Goal: Task Accomplishment & Management: Use online tool/utility

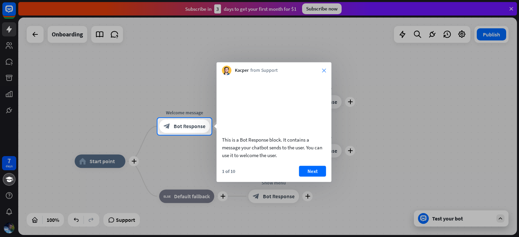
click at [324, 70] on icon "close" at bounding box center [324, 71] width 4 height 4
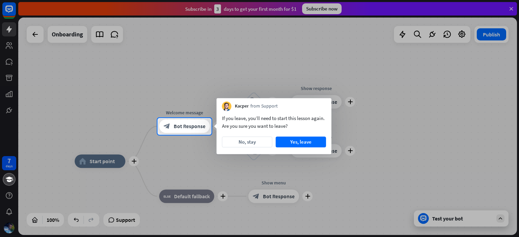
click at [9, 32] on div at bounding box center [259, 59] width 519 height 118
click at [10, 50] on div at bounding box center [259, 59] width 519 height 118
click at [11, 60] on div at bounding box center [259, 59] width 519 height 118
click at [440, 221] on div at bounding box center [259, 186] width 519 height 103
click at [513, 7] on div at bounding box center [259, 59] width 519 height 118
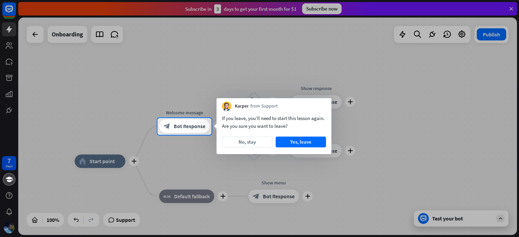
click at [511, 8] on div at bounding box center [259, 59] width 519 height 118
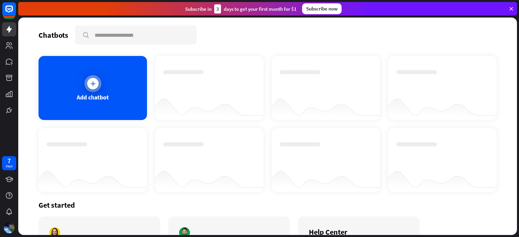
click at [94, 82] on icon at bounding box center [92, 83] width 7 height 7
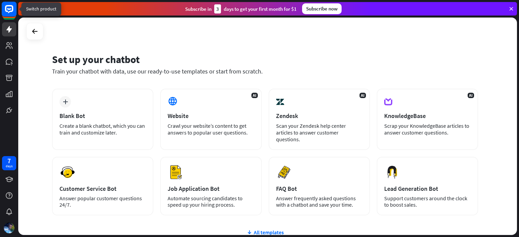
click at [9, 10] on rect at bounding box center [9, 9] width 15 height 15
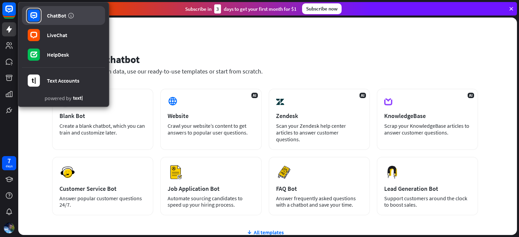
click at [70, 21] on link "ChatBot" at bounding box center [63, 15] width 83 height 19
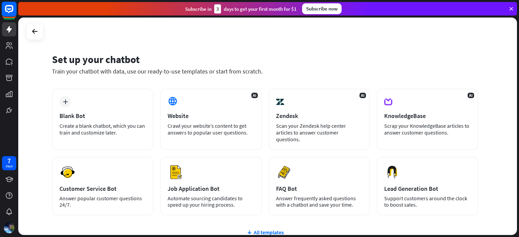
click at [8, 8] on rect at bounding box center [9, 9] width 15 height 15
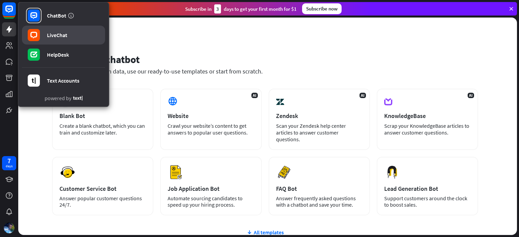
click at [67, 37] on div "LiveChat" at bounding box center [57, 35] width 20 height 7
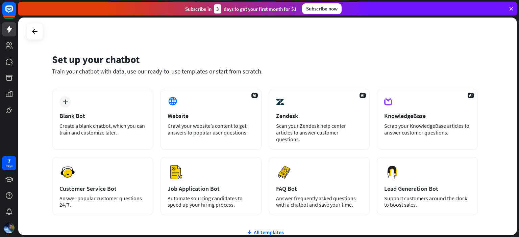
click at [90, 104] on div "plus Blank Bot Create a blank chatbot, which you can train and customize later." at bounding box center [102, 119] width 101 height 61
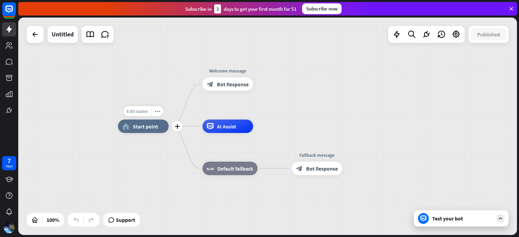
click at [145, 115] on div "Edit name" at bounding box center [137, 111] width 28 height 10
